Goal: Find specific page/section: Find specific page/section

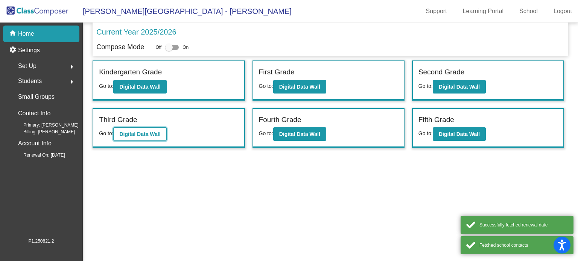
click at [155, 136] on b "Digital Data Wall" at bounding box center [139, 134] width 41 height 6
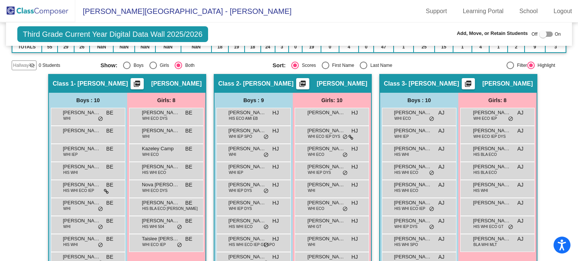
scroll to position [113, 0]
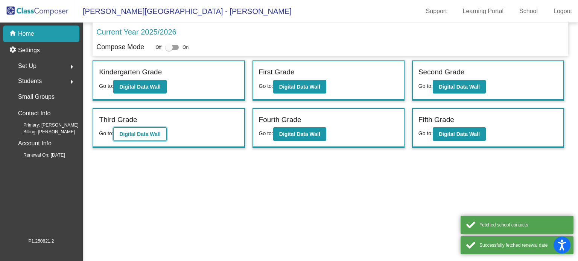
click at [154, 134] on b "Digital Data Wall" at bounding box center [139, 134] width 41 height 6
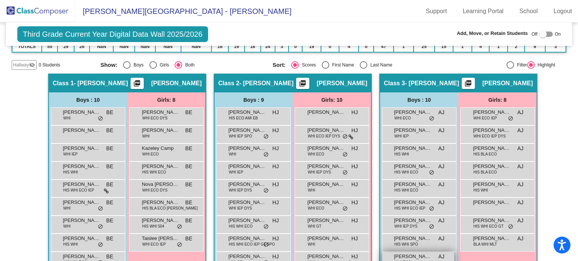
scroll to position [146, 0]
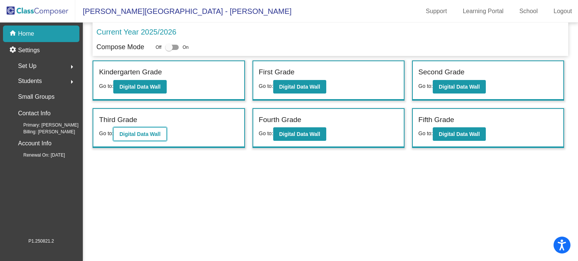
click at [129, 131] on b "Digital Data Wall" at bounding box center [139, 134] width 41 height 6
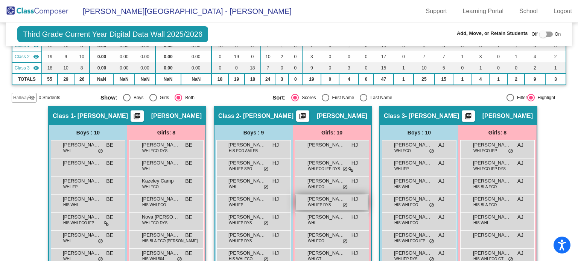
scroll to position [70, 0]
